Goal: Use online tool/utility: Use online tool/utility

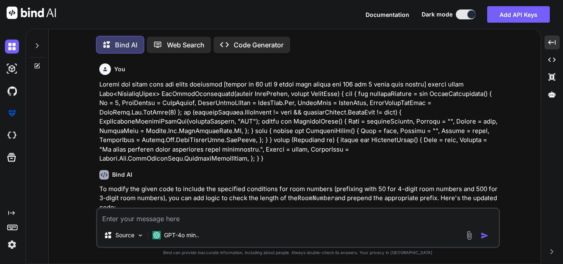
scroll to position [71, 0]
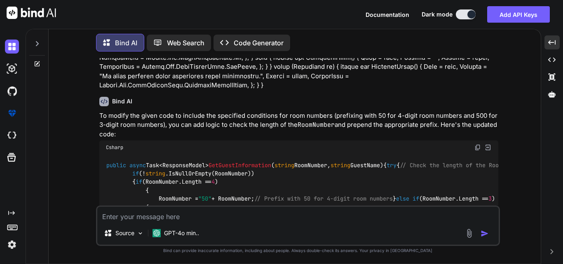
click at [162, 218] on textarea at bounding box center [298, 214] width 402 height 15
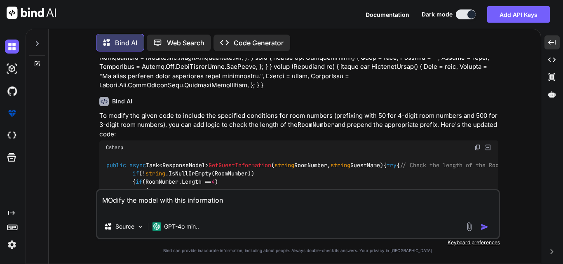
paste textarea "Informa"
drag, startPoint x: 134, startPoint y: 211, endPoint x: 91, endPoint y: 210, distance: 42.9
click at [91, 210] on div "You Bind AI To modify the given code to include the specified conditions for ro…" at bounding box center [298, 161] width 486 height 206
paste textarea "public class GuestInformation { public int Id { get; set; } public string RoomN…"
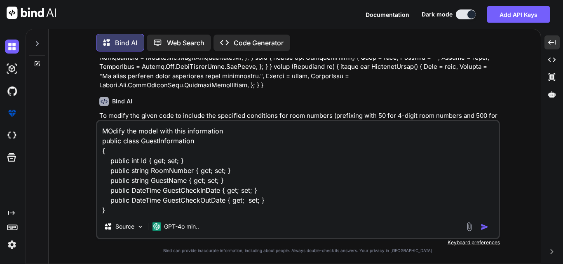
click at [235, 132] on textarea "MOdify the model with this information public class GuestInformation { public i…" at bounding box center [298, 168] width 402 height 94
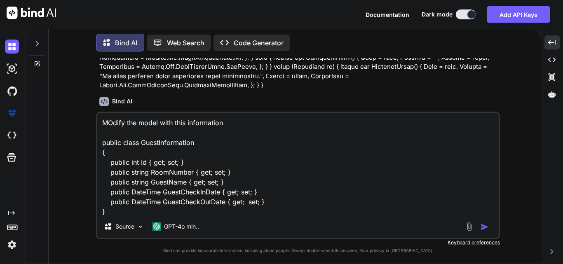
paste textarea "Informa"
drag, startPoint x: 132, startPoint y: 133, endPoint x: 89, endPoint y: 132, distance: 42.5
click at [89, 132] on div "You Bind AI To modify the given code to include the specified conditions for ro…" at bounding box center [298, 161] width 486 height 206
drag, startPoint x: 129, startPoint y: 133, endPoint x: 96, endPoint y: 131, distance: 33.0
click at [96, 131] on div "MOdify the model with this information Informa public class GuestInformation { …" at bounding box center [298, 176] width 404 height 128
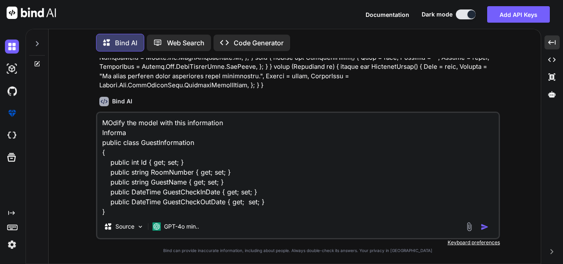
drag, startPoint x: 134, startPoint y: 136, endPoint x: 80, endPoint y: 134, distance: 54.1
click at [80, 134] on div "You Bind AI To modify the given code to include the specified conditions for ro…" at bounding box center [298, 161] width 486 height 206
paste textarea "“373 [PERSON_NAME]” – our hotel assigned login employee number and nam"
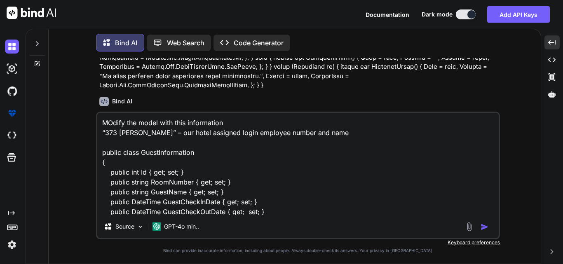
paste textarea "“CHK 3502” hotel assigned"
paste textarea
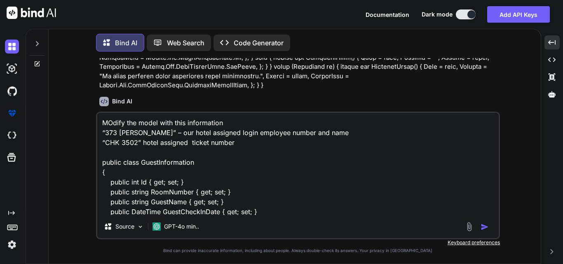
paste textarea "“[PERSON_NAME]” – the registered hotel guest last name"
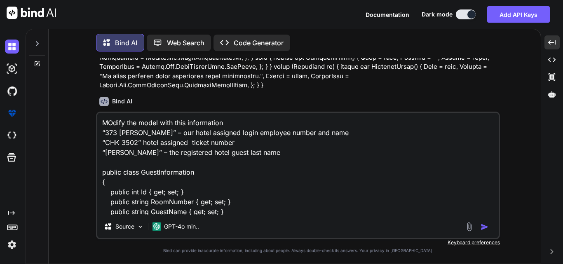
paste textarea "“801448” – “80” represents hotel brand Hya"
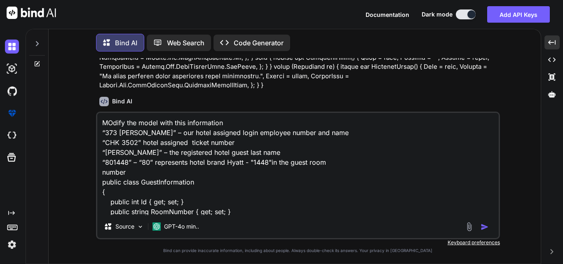
type textarea "MOdify the model with this information “373 [PERSON_NAME]” – our hotel assigned…"
click at [485, 226] on img "button" at bounding box center [485, 227] width 8 height 8
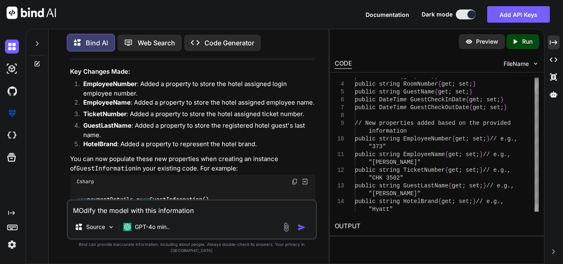
scroll to position [1089, 0]
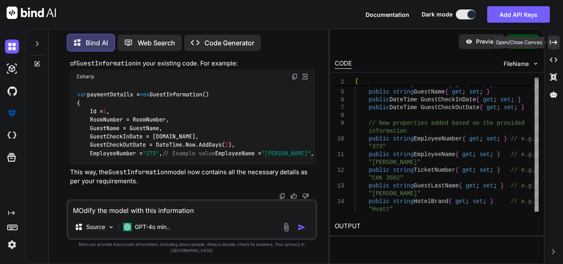
click at [554, 43] on icon "Created with Pixso." at bounding box center [553, 42] width 7 height 7
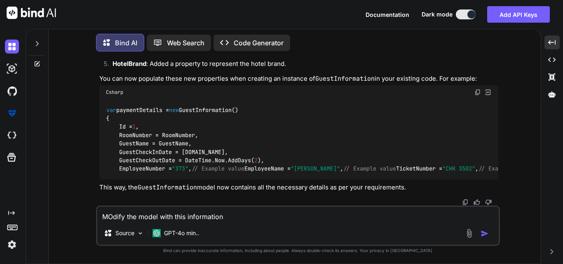
scroll to position [973, 0]
drag, startPoint x: 122, startPoint y: 137, endPoint x: 334, endPoint y: 181, distance: 216.5
copy code "/ New properties added based on the provided information public string Employee…"
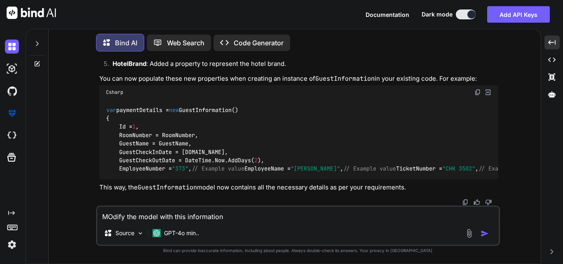
scroll to position [1220, 0]
